Goal: Information Seeking & Learning: Find specific page/section

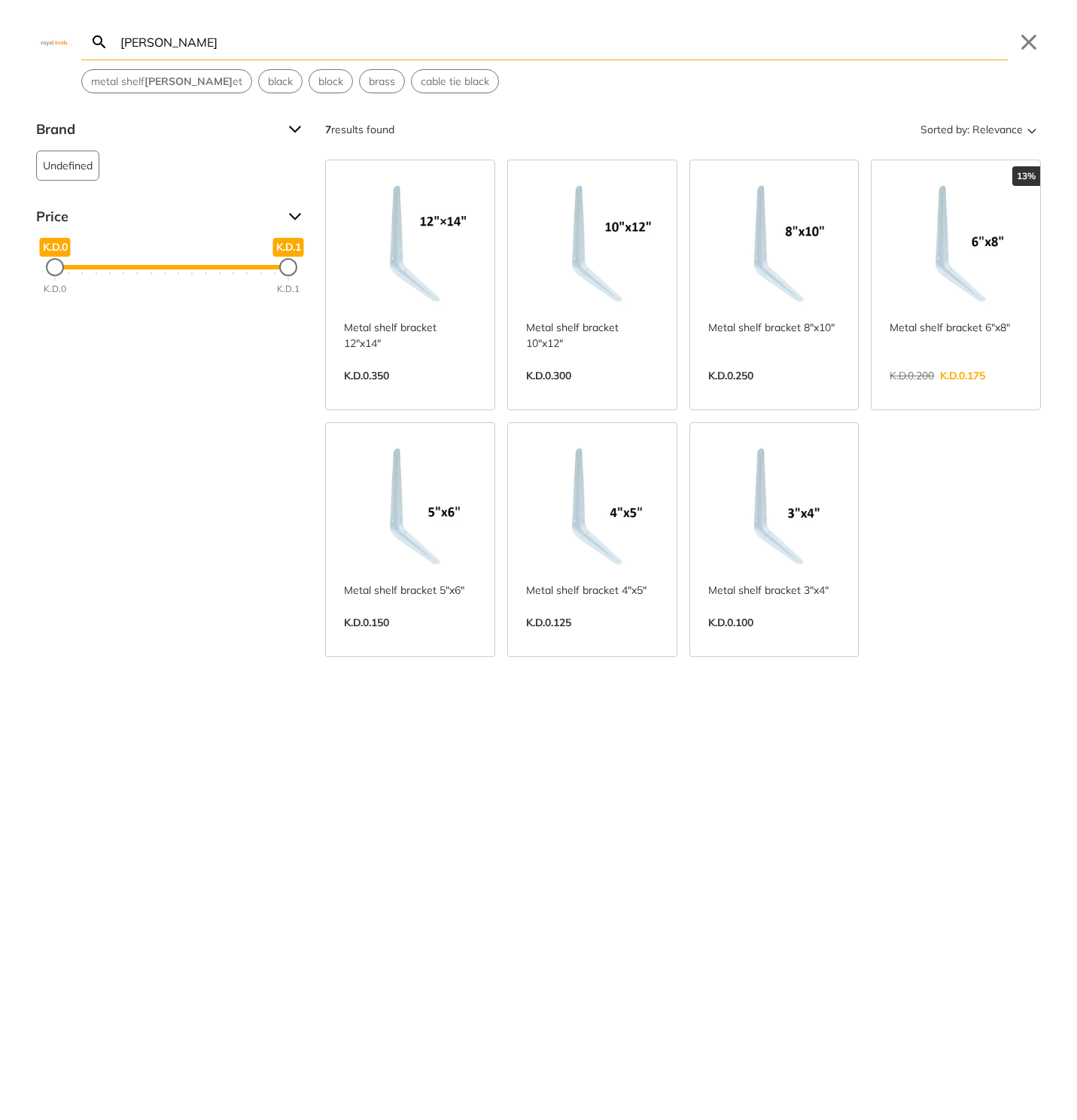
type input "[PERSON_NAME]"
click at [459, 391] on link "View more →" at bounding box center [410, 391] width 133 height 0
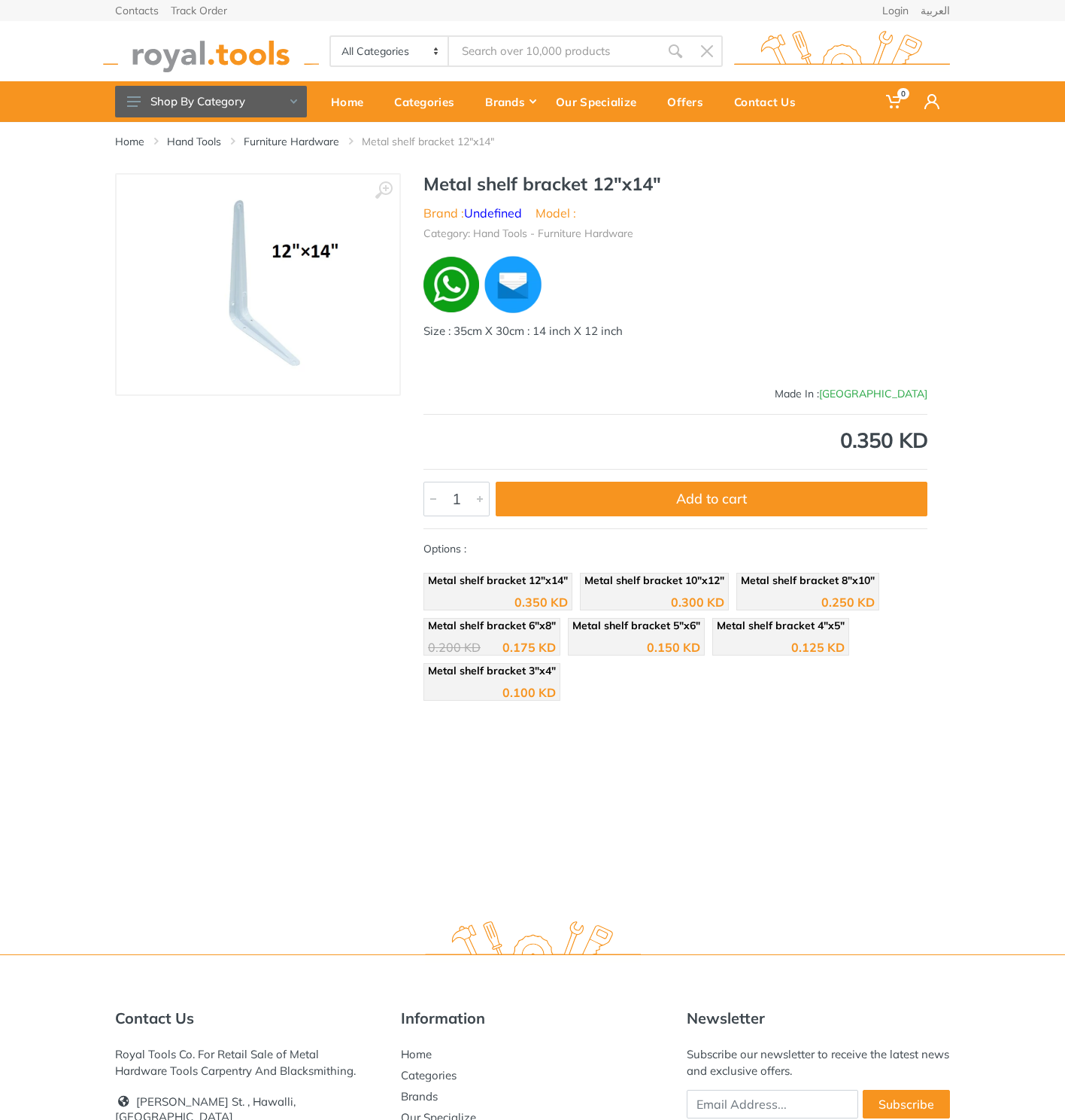
type input "[PERSON_NAME]"
